Goal: Transaction & Acquisition: Subscribe to service/newsletter

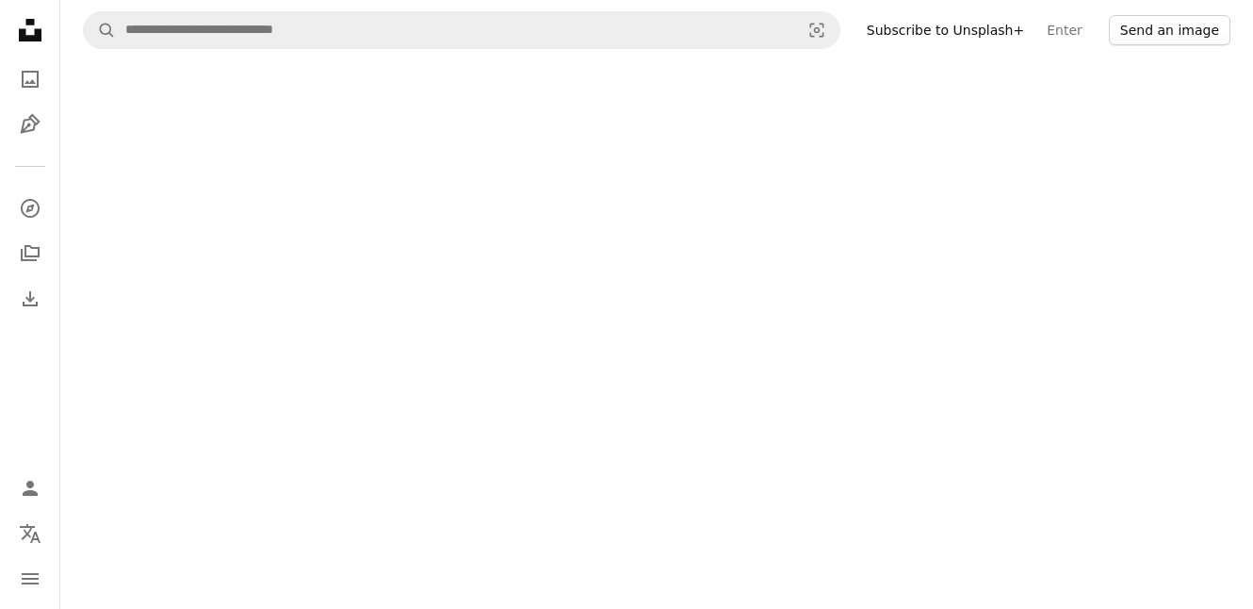
click at [1200, 29] on button "Send an image" at bounding box center [1170, 30] width 122 height 30
click at [1198, 28] on button "Send an image" at bounding box center [1170, 30] width 122 height 30
click at [1194, 26] on button "Send an image" at bounding box center [1170, 30] width 122 height 30
click at [1188, 23] on button "Send an image" at bounding box center [1170, 30] width 122 height 30
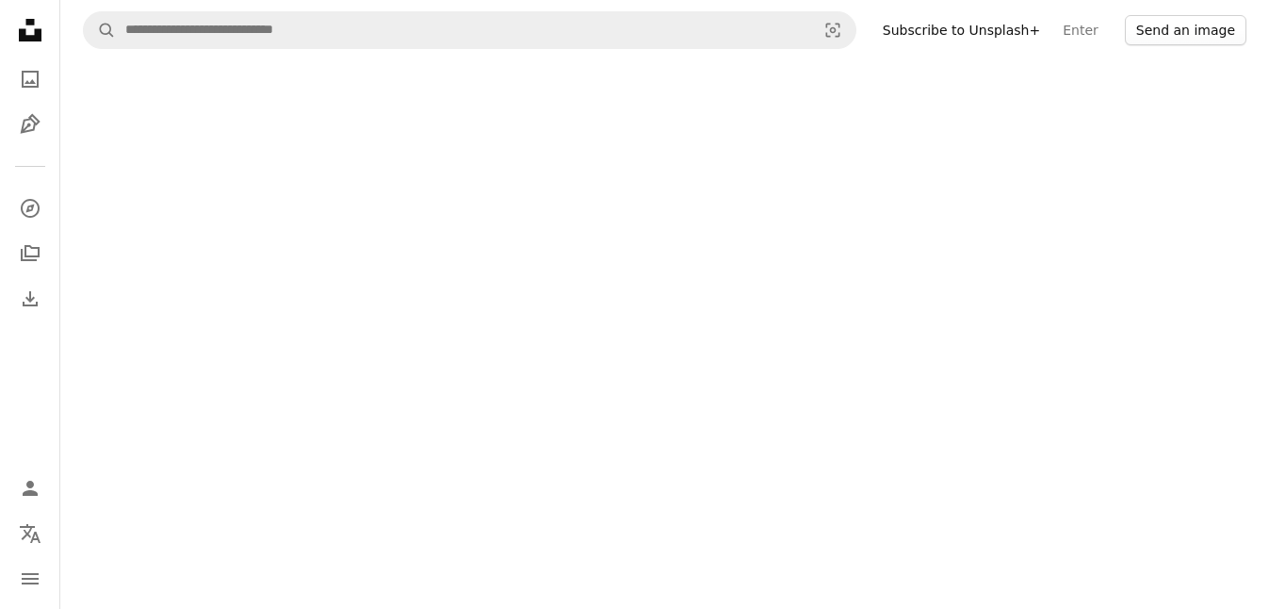
click at [1179, 28] on button "Send an image" at bounding box center [1186, 30] width 122 height 30
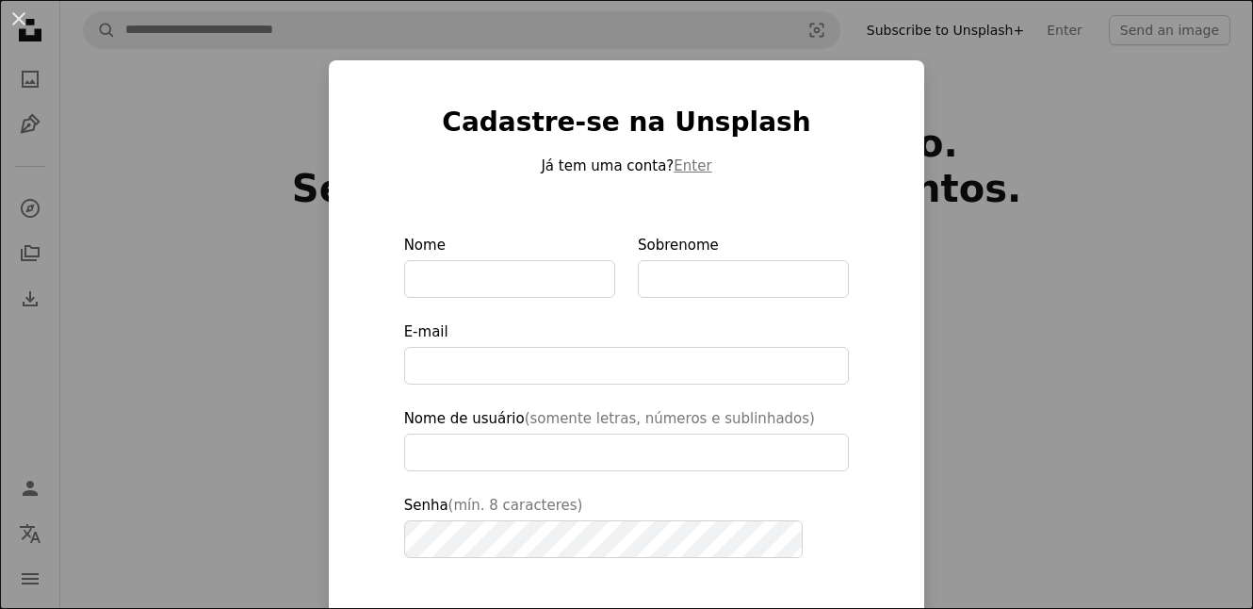
click at [270, 118] on div "An X shape Cadastre-se na Unsplash Já tem uma conta? Enter Nome Sobrenome E-mai…" at bounding box center [626, 304] width 1253 height 609
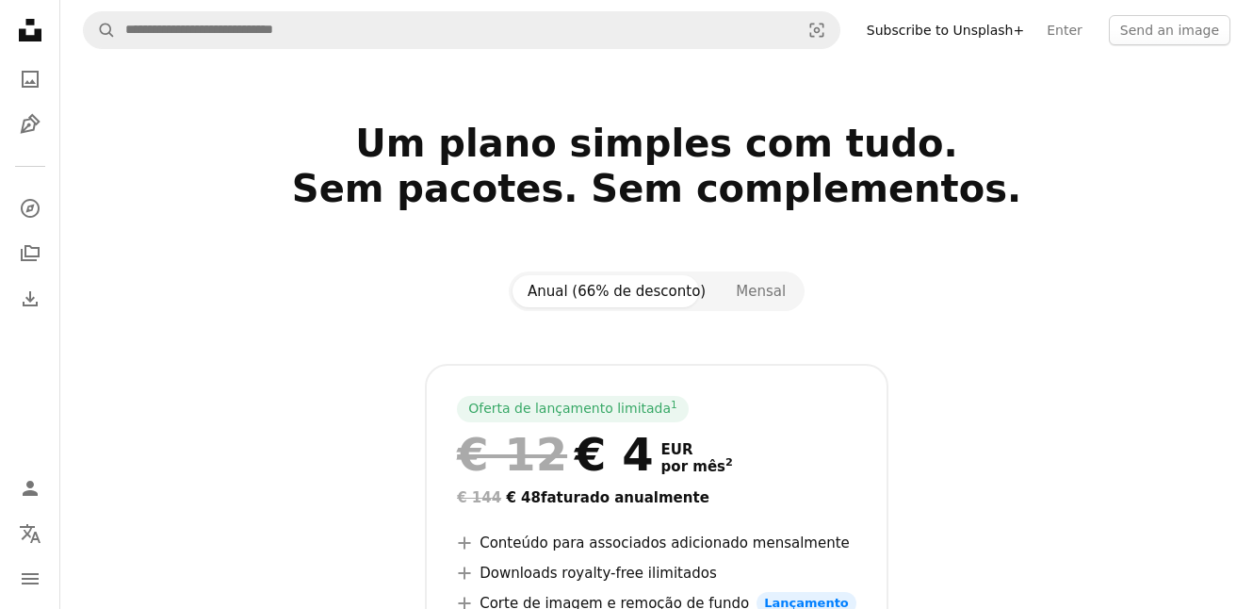
click at [1119, 263] on section "Um plano simples com tudo. Sem pacotes. Sem complementos. Anual (66% de descont…" at bounding box center [656, 518] width 1193 height 794
click at [311, 439] on div "Oferta de lançamento limitada 1 € 12 € 4 EUR por mês 2 € 144 € 48 faturado anua…" at bounding box center [657, 605] width 1148 height 482
click at [1012, 482] on div "Oferta de lançamento limitada 1 € 12 € 4 EUR por mês 2 € 144 € 48 faturado anua…" at bounding box center [657, 605] width 1148 height 482
